Goal: Find specific page/section: Find specific page/section

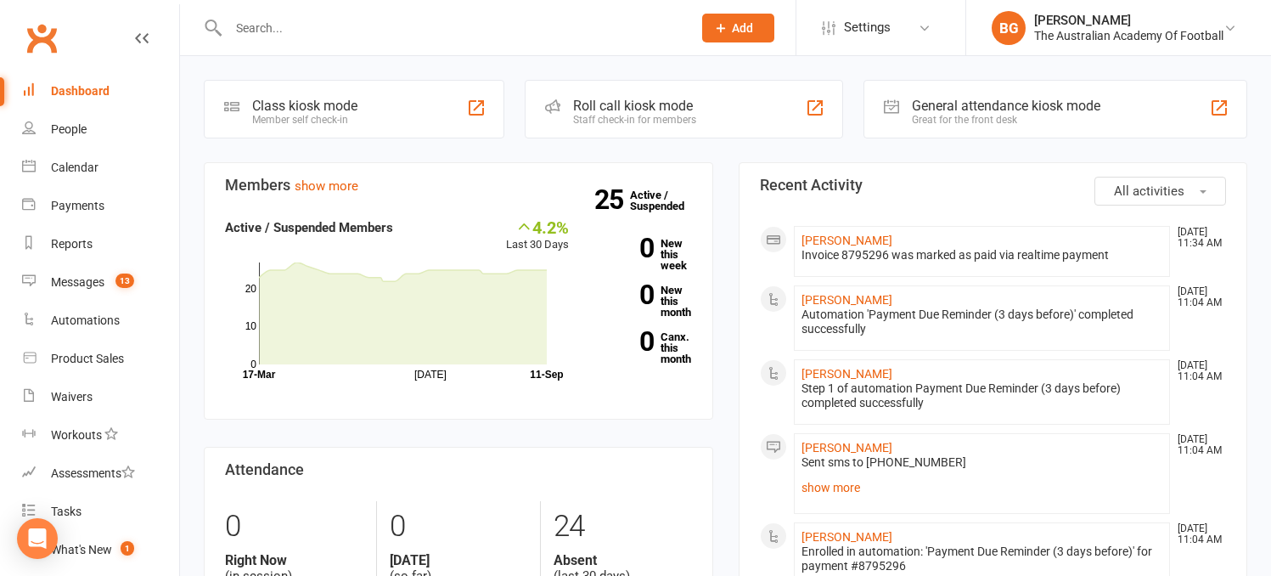
click at [346, 37] on input "text" at bounding box center [451, 28] width 457 height 24
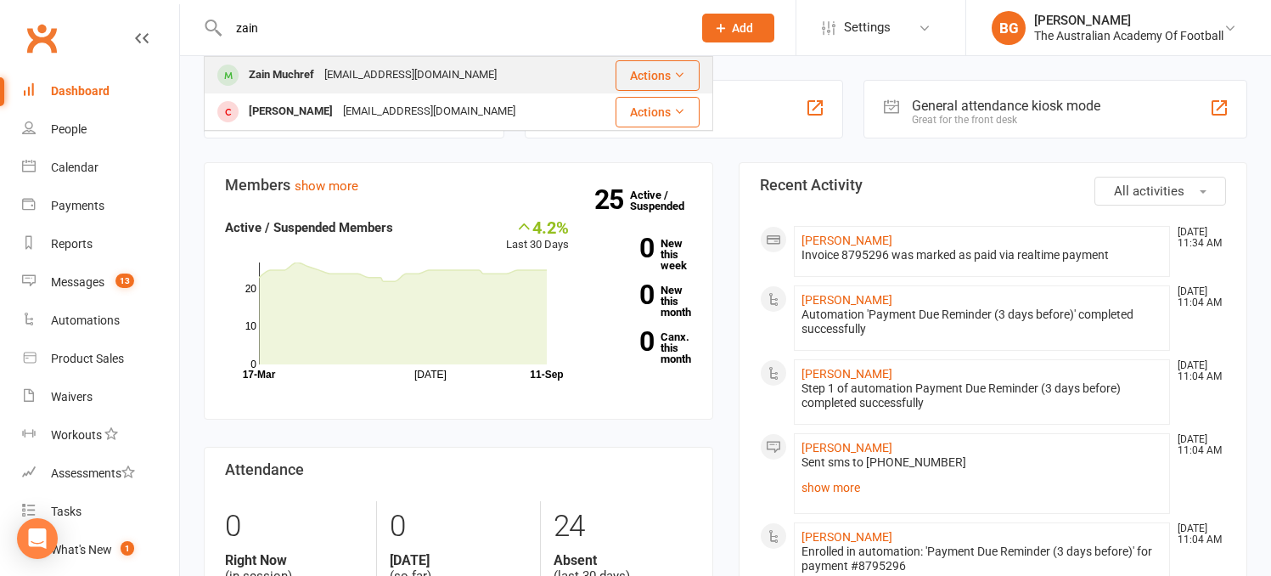
type input "zain"
click at [340, 76] on div "[EMAIL_ADDRESS][DOMAIN_NAME]" at bounding box center [410, 75] width 183 height 25
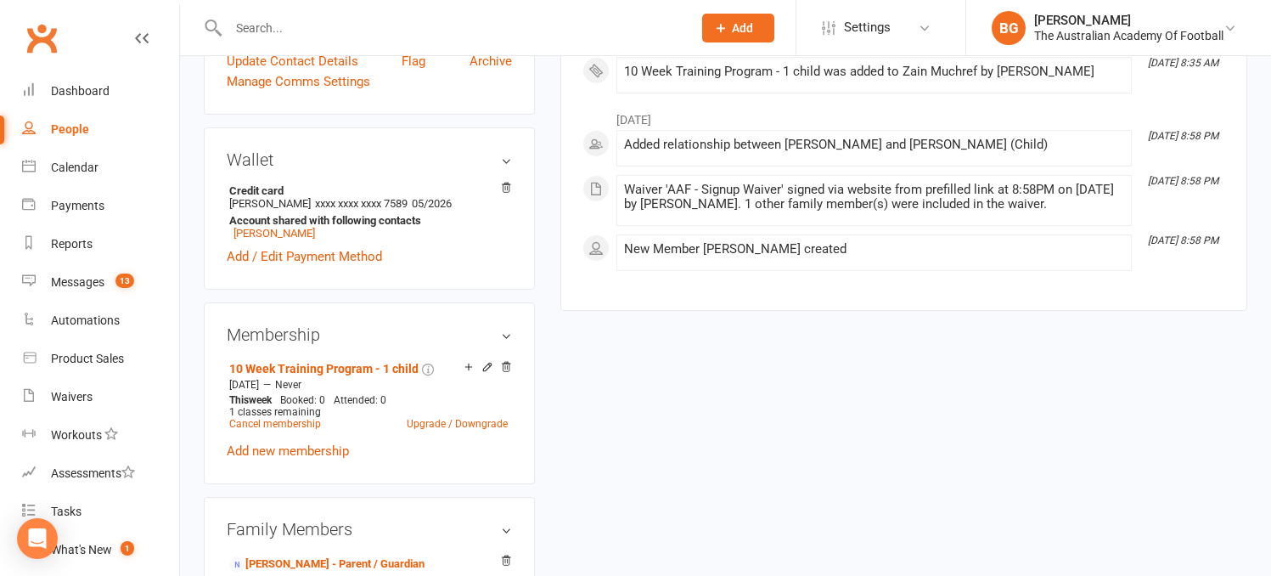
scroll to position [446, 0]
click at [506, 362] on icon at bounding box center [506, 365] width 12 height 12
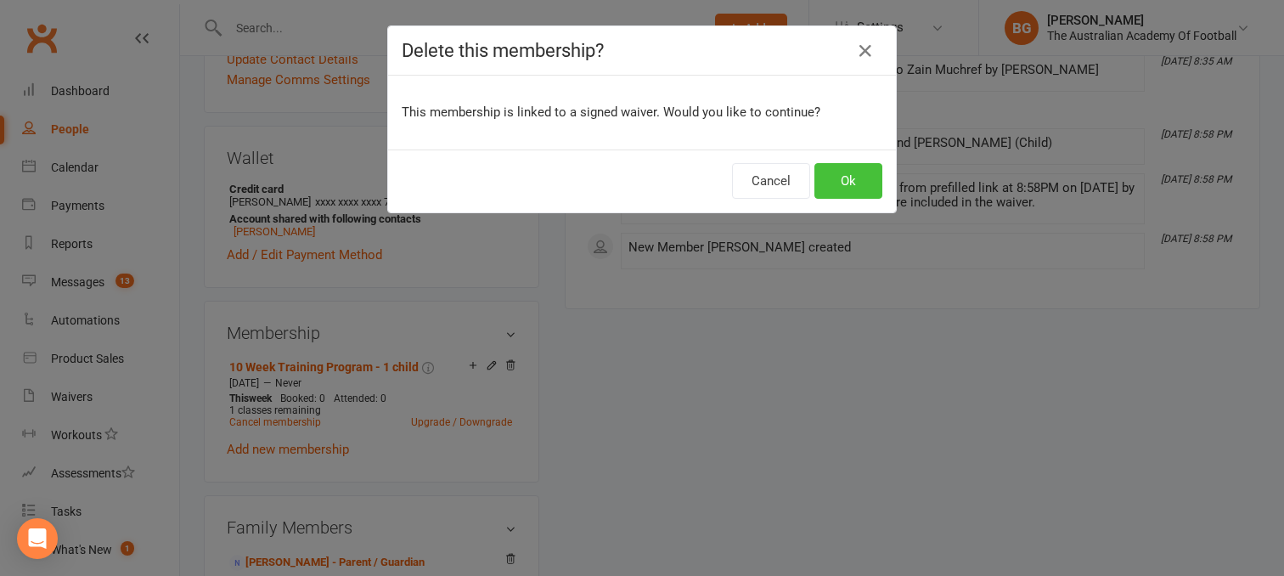
click at [836, 172] on button "Ok" at bounding box center [848, 181] width 68 height 36
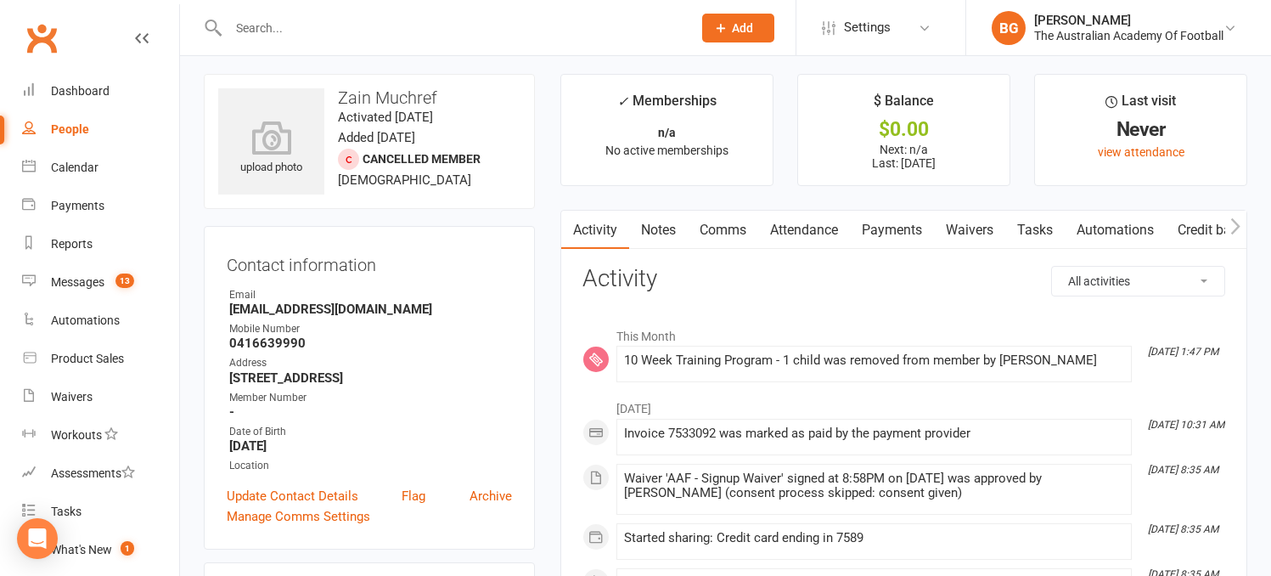
scroll to position [0, 0]
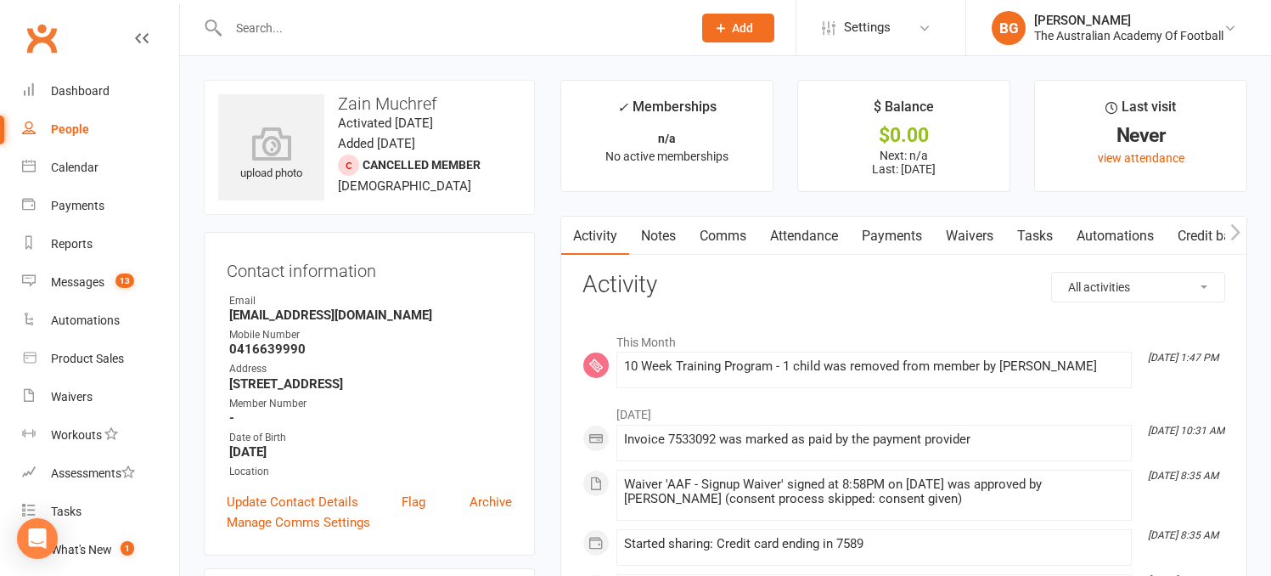
click at [286, 30] on input "text" at bounding box center [451, 28] width 457 height 24
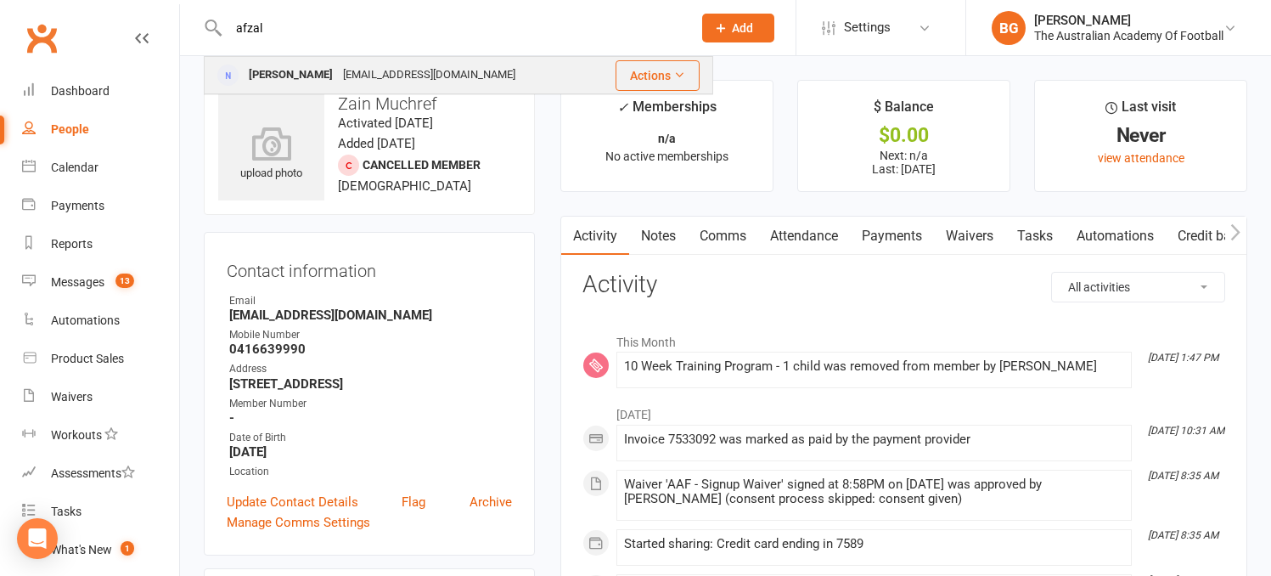
type input "afzal"
click at [402, 68] on div "[EMAIL_ADDRESS][DOMAIN_NAME]" at bounding box center [429, 75] width 183 height 25
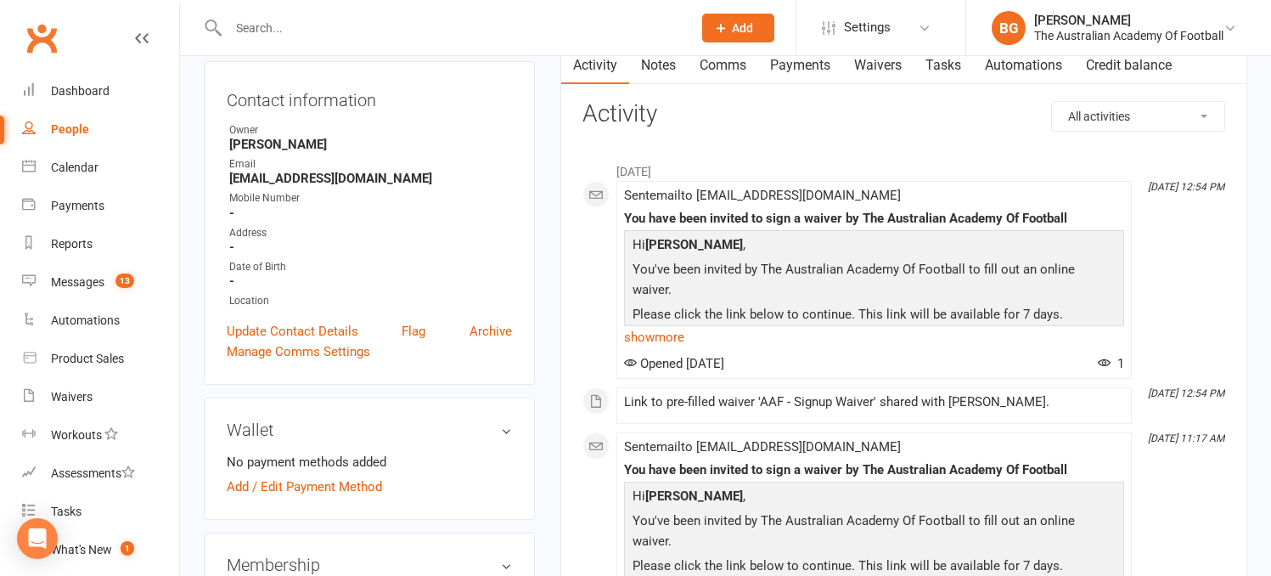
scroll to position [104, 0]
